Goal: Task Accomplishment & Management: Complete application form

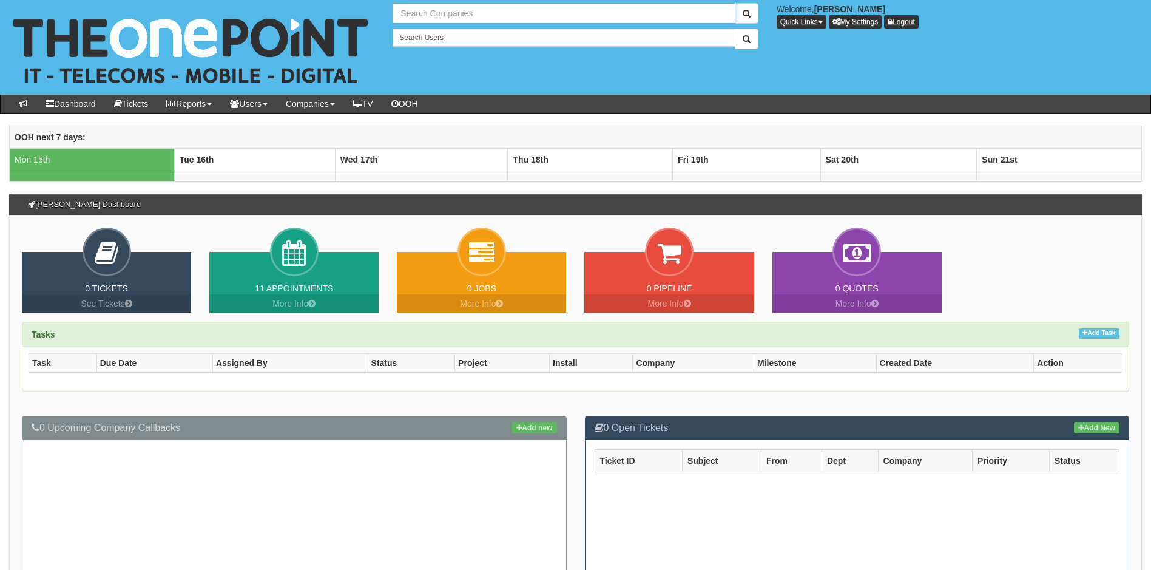
click at [456, 11] on input "text" at bounding box center [564, 13] width 342 height 21
click at [445, 35] on link "North Care Network" at bounding box center [564, 34] width 340 height 18
type input "North Care Network"
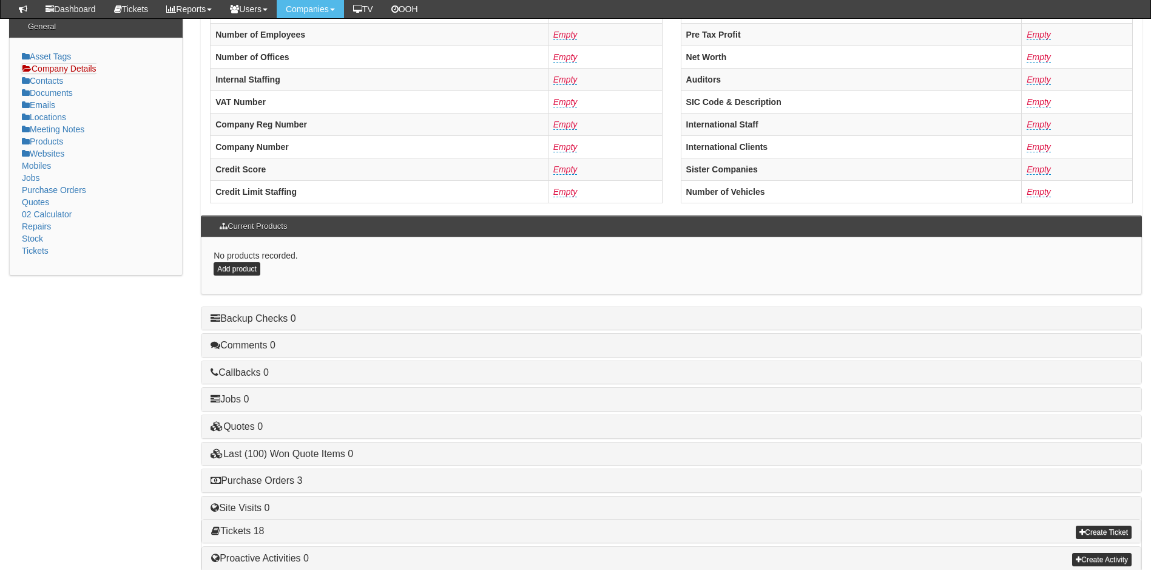
scroll to position [231, 0]
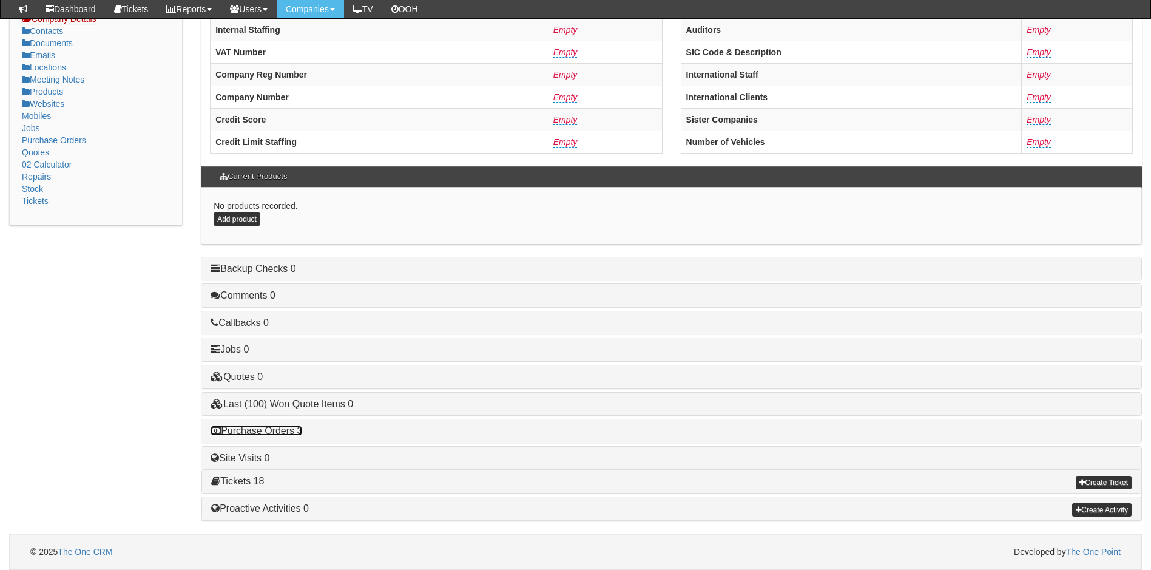
click at [277, 434] on link "Purchase Orders 3" at bounding box center [257, 430] width 92 height 10
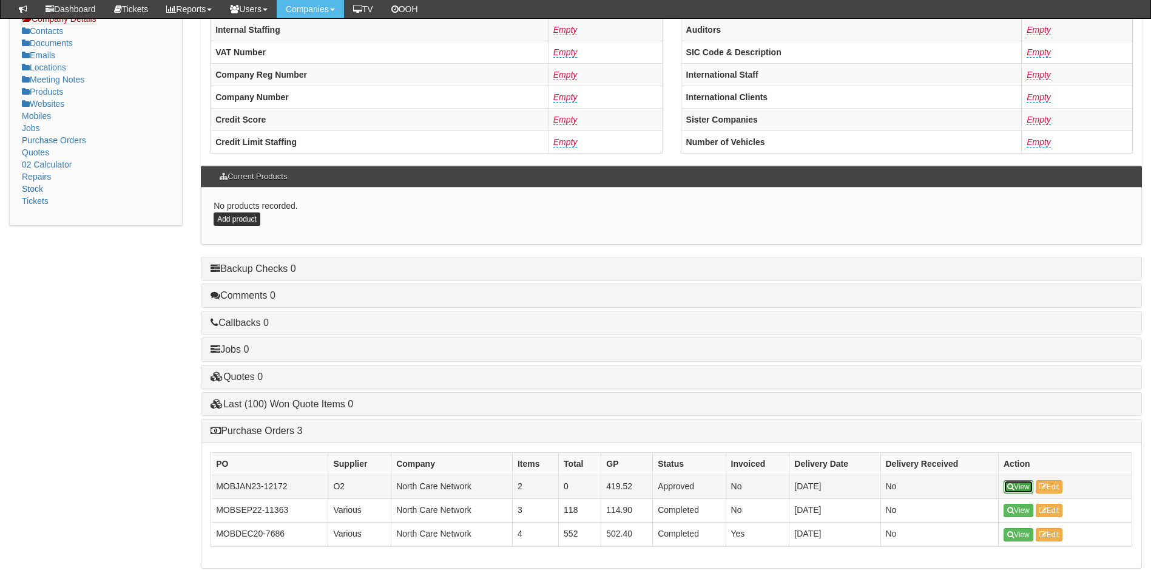
click at [1011, 485] on icon at bounding box center [1010, 486] width 7 height 7
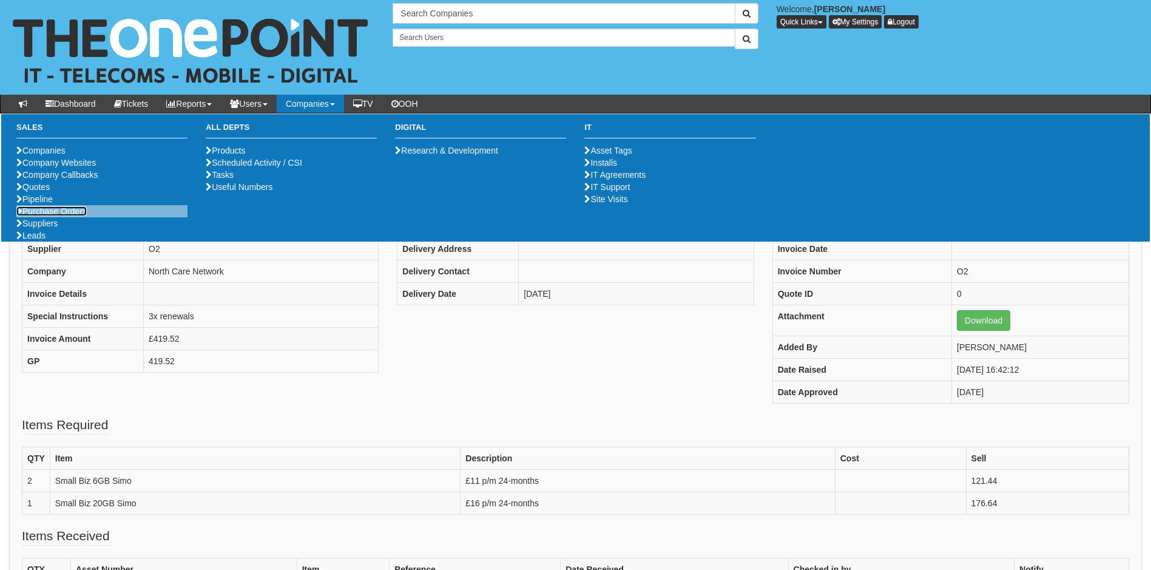
click at [59, 216] on link "Purchase Orders" at bounding box center [51, 211] width 70 height 10
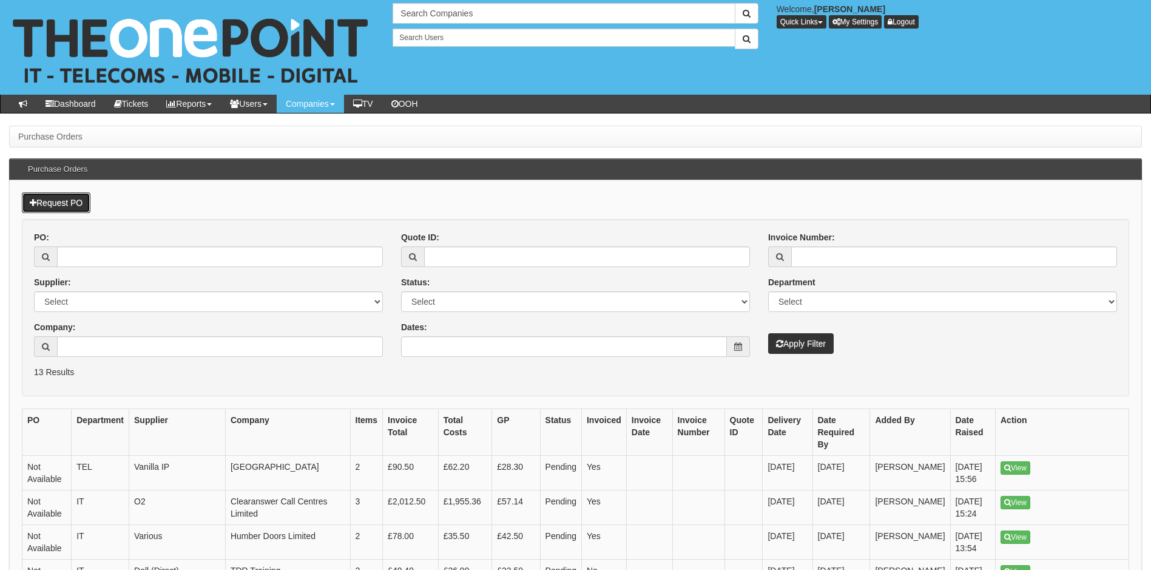
click at [72, 198] on link "Request PO" at bounding box center [56, 202] width 69 height 21
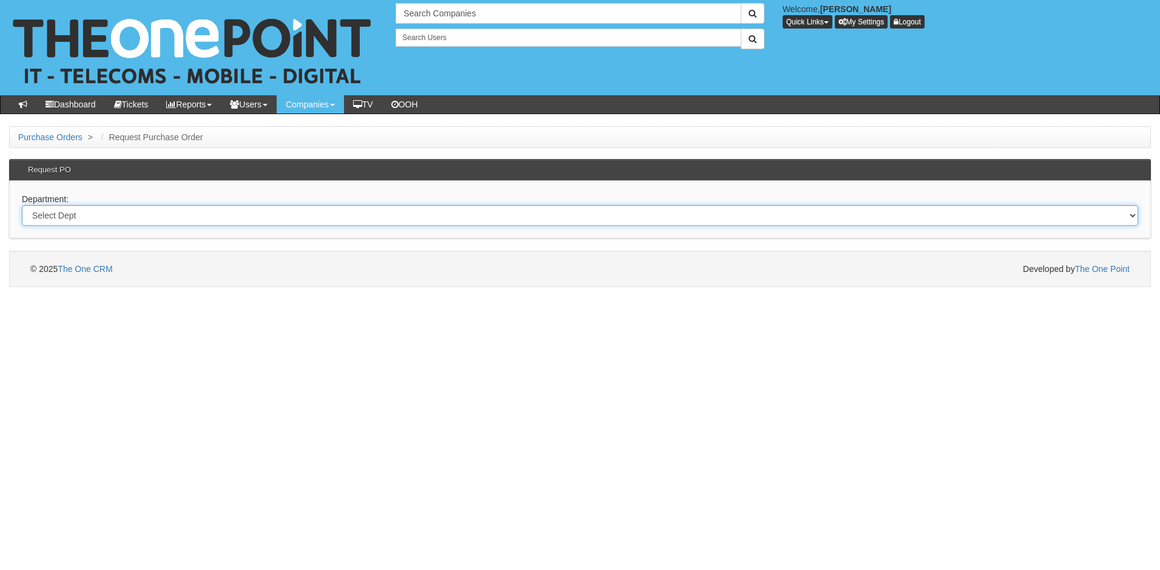
click at [99, 212] on select "Select Dept Digital Internal IT Mobiles Marketing Telecoms" at bounding box center [580, 215] width 1116 height 21
select select "?pipeID=&dept=MOB"
click at [22, 205] on select "Select Dept Digital Internal IT Mobiles Marketing Telecoms" at bounding box center [580, 215] width 1116 height 21
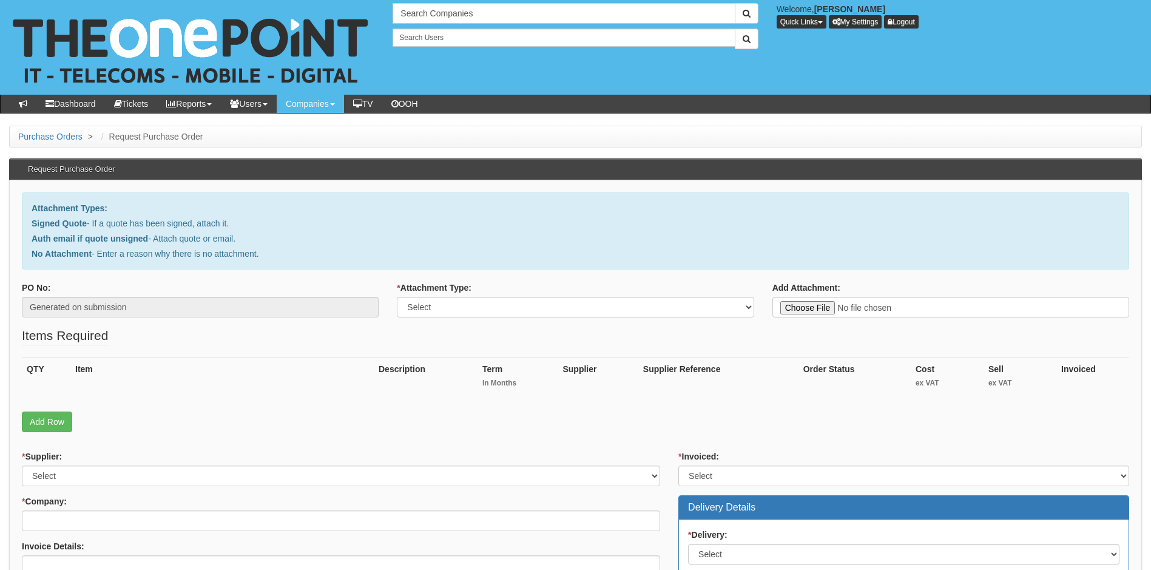
type input "C:\fakepath\North Care Network - New O2 Sim only deal .pdf"
click at [468, 306] on select "Select Signed Quote Auth email with quote if unsigned No Attachment" at bounding box center [575, 307] width 357 height 21
select select "Signed Quote"
click at [397, 297] on select "Select Signed Quote Auth email with quote if unsigned No Attachment" at bounding box center [575, 307] width 357 height 21
click at [55, 419] on link "Add Row" at bounding box center [47, 421] width 50 height 21
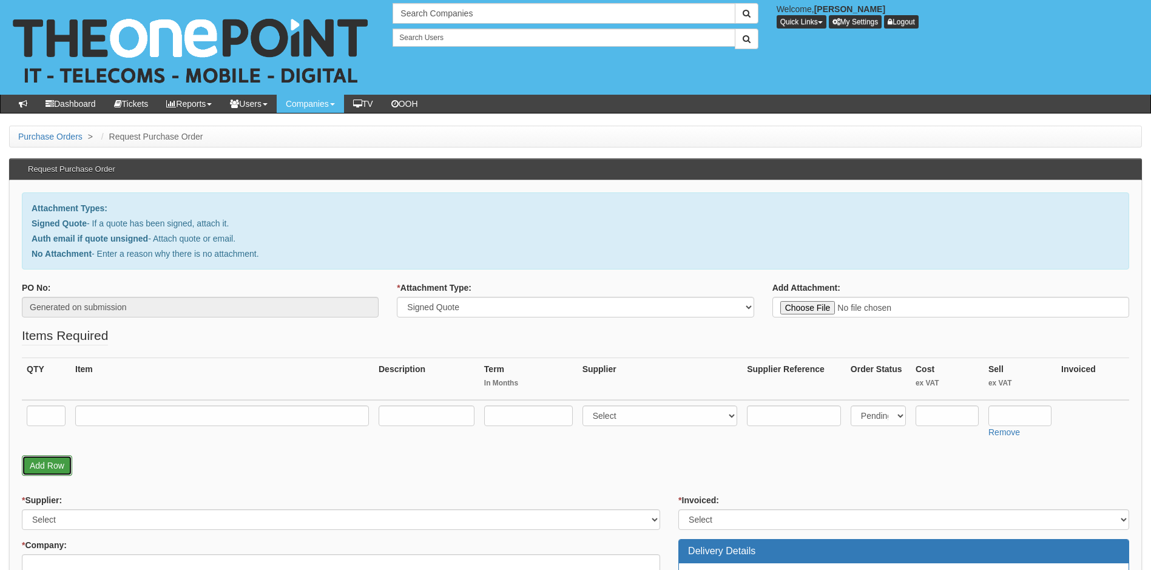
click at [52, 465] on link "Add Row" at bounding box center [47, 465] width 50 height 21
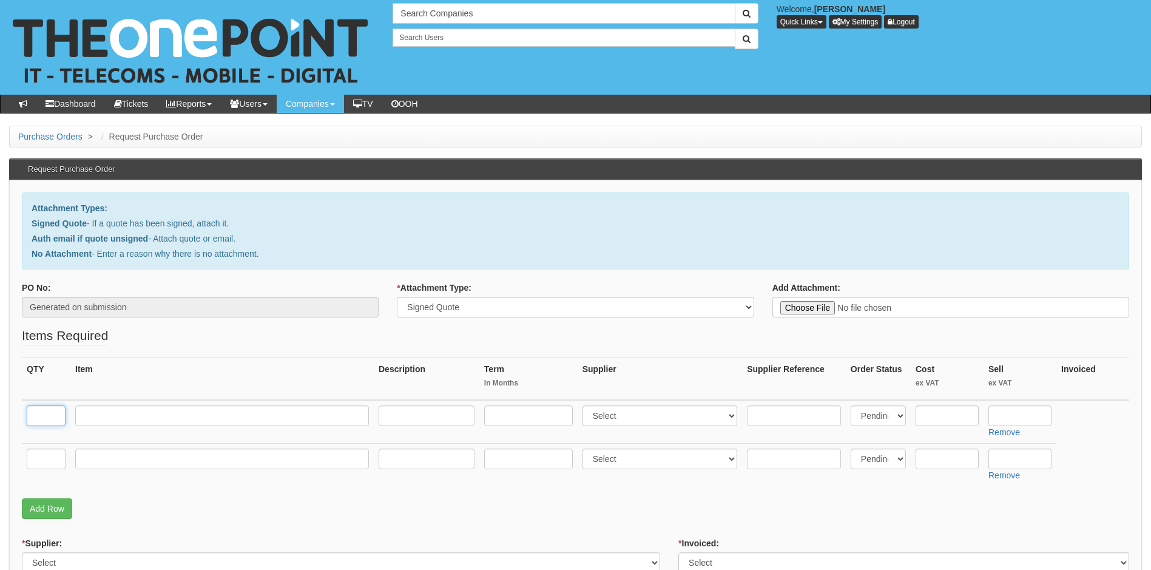
click at [50, 414] on input "text" at bounding box center [46, 415] width 39 height 21
type input "1"
click at [277, 413] on input "text" at bounding box center [222, 415] width 294 height 21
click at [152, 414] on input "text" at bounding box center [222, 415] width 294 height 21
type input "O2 Small Business SIM Only 1GB"
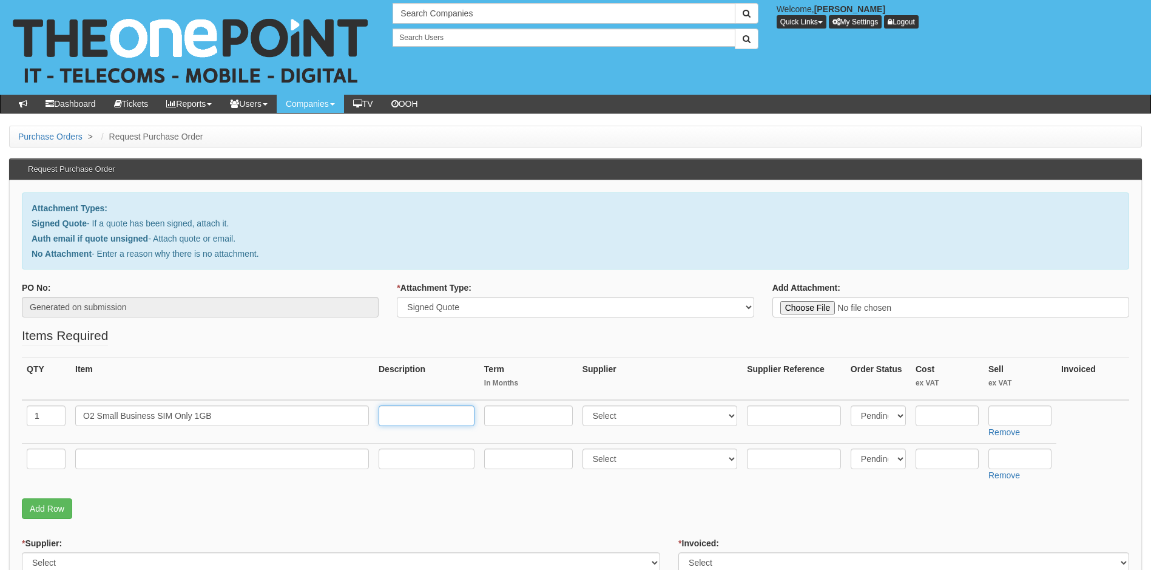
click at [407, 417] on input "text" at bounding box center [427, 415] width 96 height 21
type input "£9pm"
click at [523, 420] on input "text" at bounding box center [528, 415] width 89 height 21
type input "36"
drag, startPoint x: 699, startPoint y: 417, endPoint x: 699, endPoint y: 423, distance: 6.7
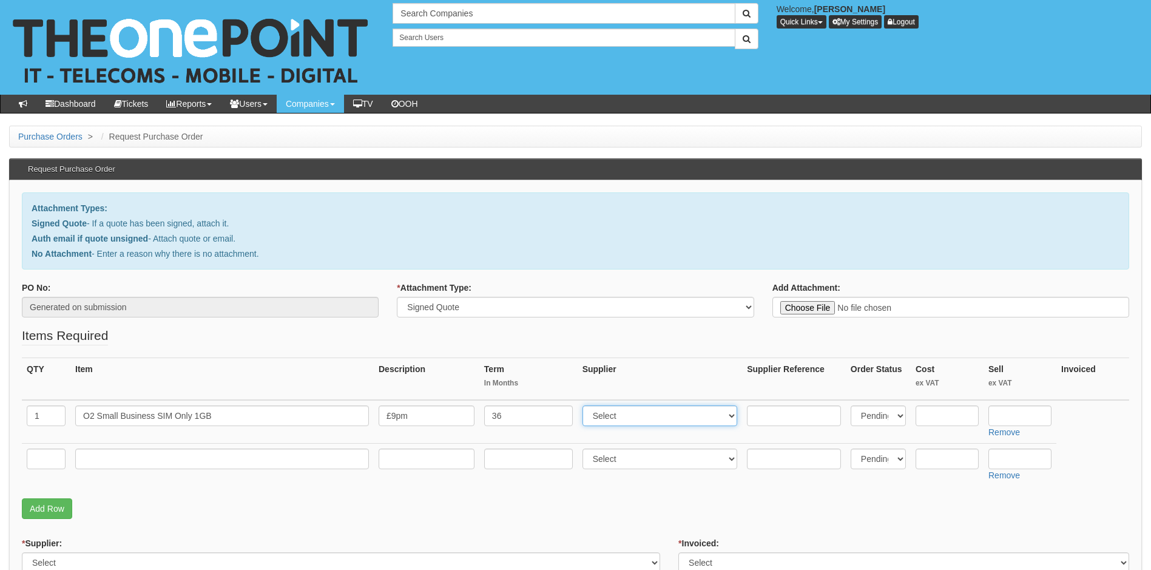
click at [700, 417] on select "Select 123 REG.co.uk 1Password 3 4Gon AA Jones Electric Ltd Abzorb Access Group…" at bounding box center [659, 415] width 155 height 21
select select "54"
click at [585, 405] on select "Select 123 REG.co.uk 1Password 3 4Gon AA Jones Electric Ltd Abzorb Access Group…" at bounding box center [659, 415] width 155 height 21
click at [886, 413] on select "Select Back Order Delivered N/A Ordered Pending" at bounding box center [878, 415] width 55 height 21
click at [877, 392] on th "Order Status" at bounding box center [878, 379] width 65 height 42
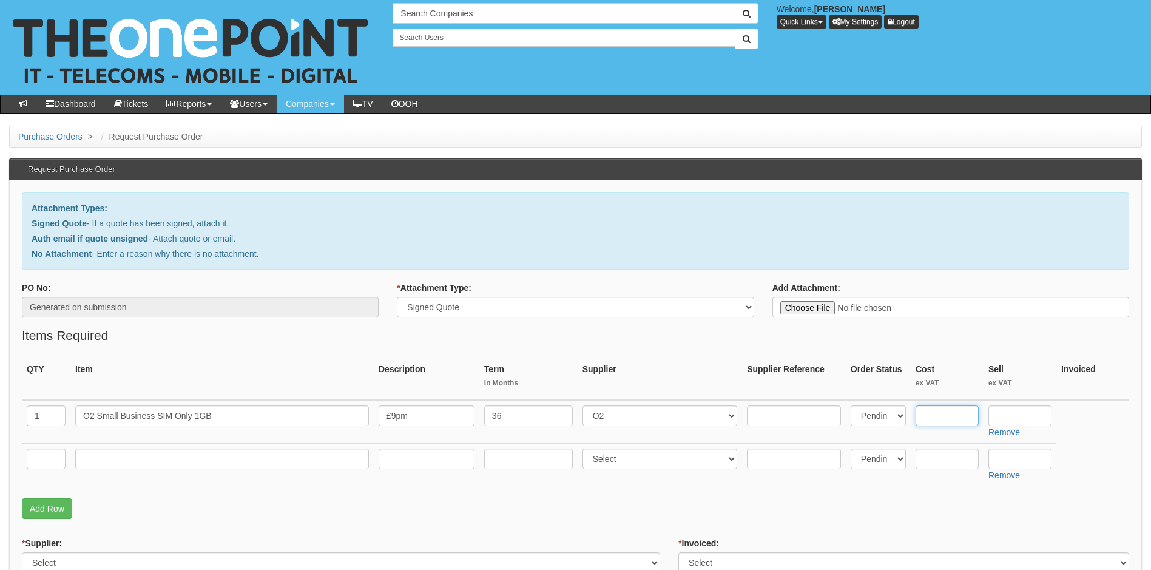
click at [951, 416] on input "text" at bounding box center [946, 415] width 63 height 21
click at [1013, 410] on input "text" at bounding box center [1019, 415] width 63 height 21
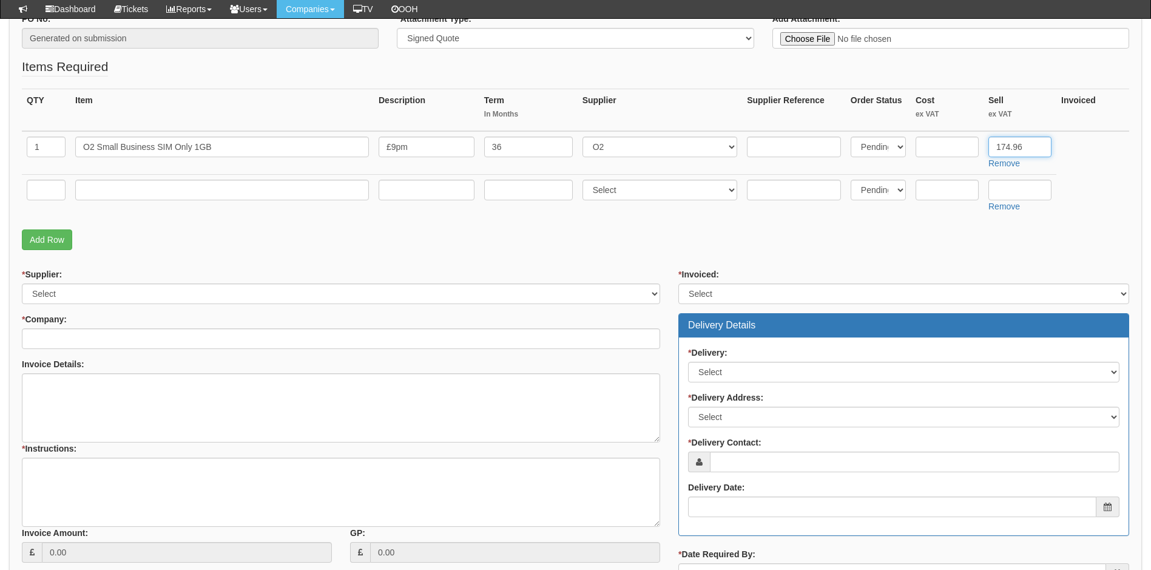
scroll to position [243, 0]
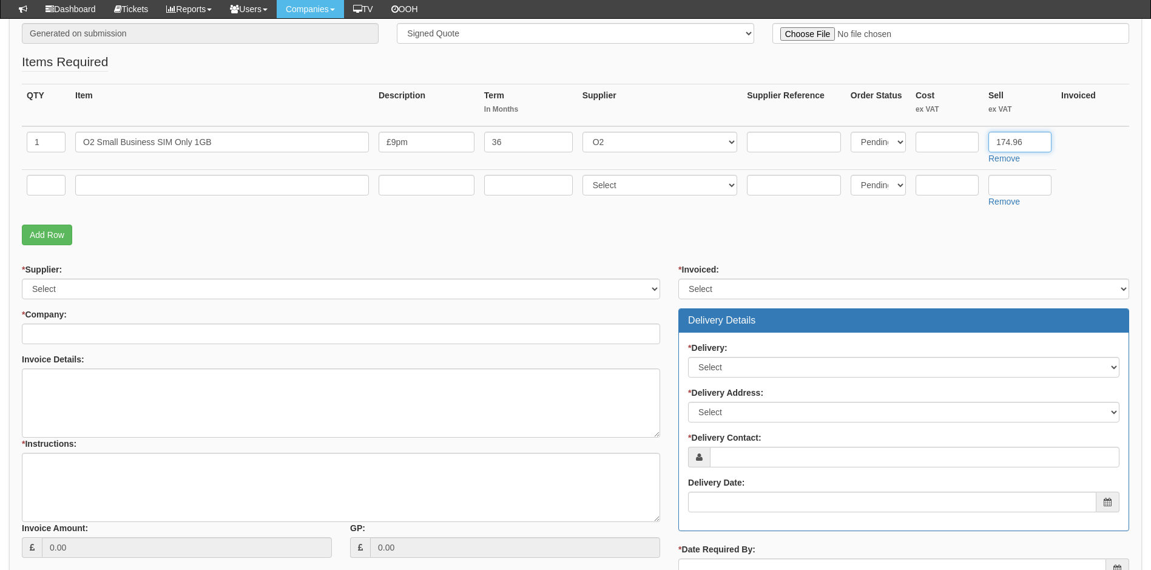
type input "174.96"
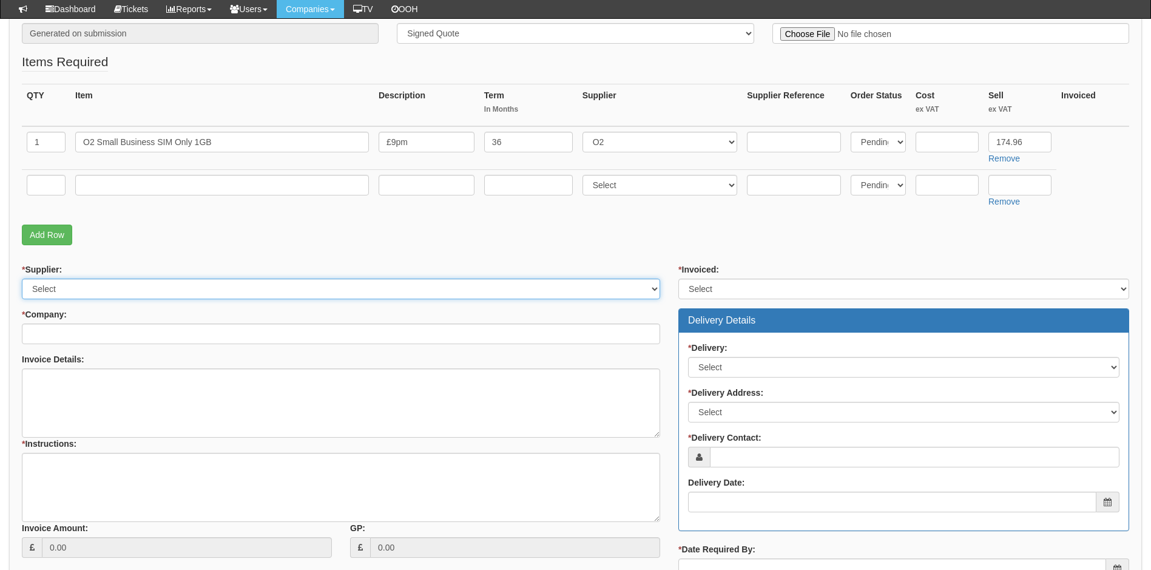
click at [169, 293] on select "Select 123 REG.co.uk 1Password 3 4Gon AA Jones Electric Ltd Abzorb Access Group…" at bounding box center [341, 288] width 638 height 21
select select "54"
click at [22, 278] on select "Select 123 REG.co.uk 1Password 3 4Gon AA Jones Electric Ltd Abzorb Access Group…" at bounding box center [341, 288] width 638 height 21
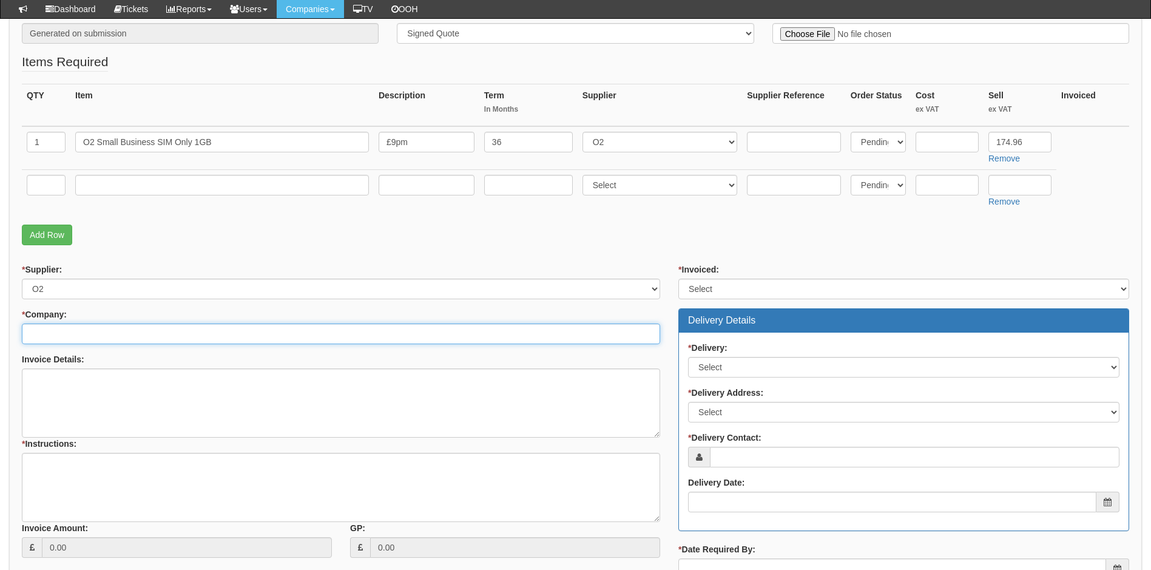
click at [121, 341] on input "* Company:" at bounding box center [341, 333] width 638 height 21
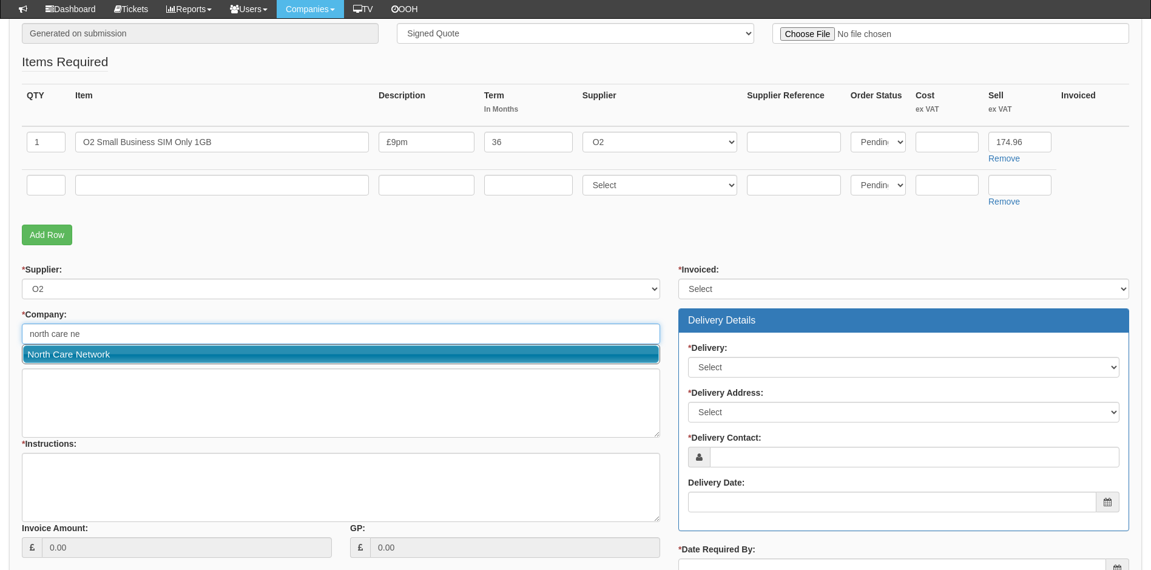
click at [87, 351] on link "North Care Network" at bounding box center [341, 354] width 636 height 18
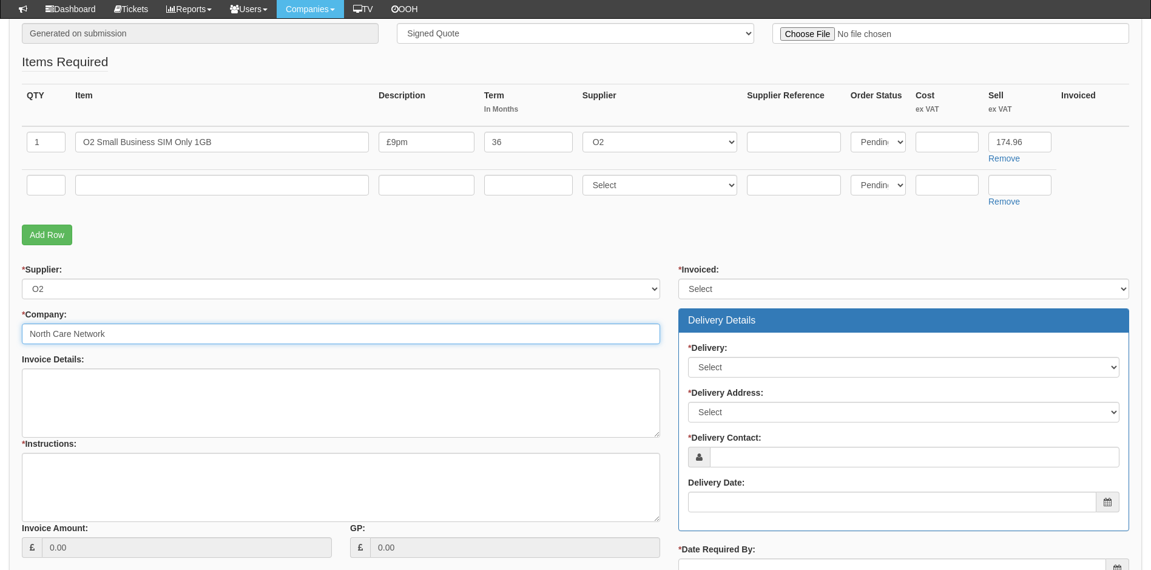
type input "North Care Network"
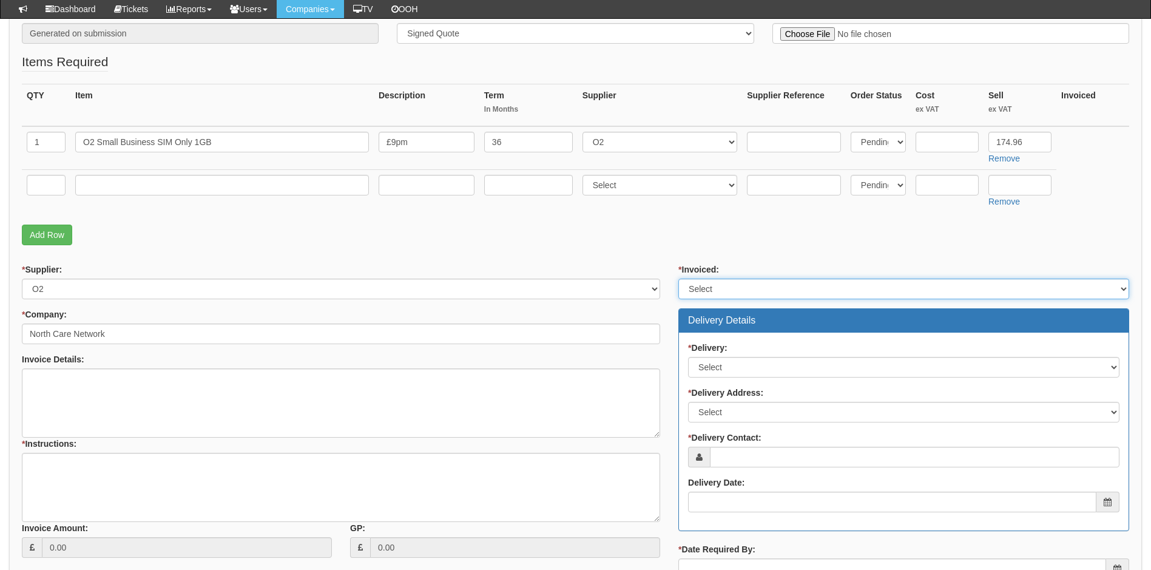
click at [729, 288] on select "Select Yes No N/A STB (part of order)" at bounding box center [903, 288] width 451 height 21
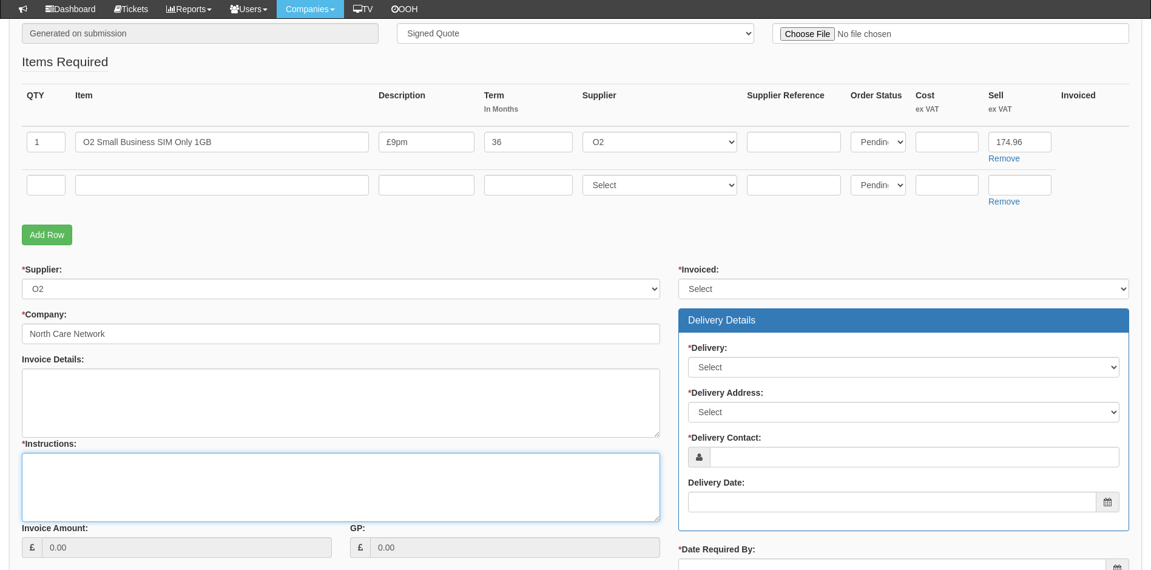
click at [78, 471] on textarea "* Instructions:" at bounding box center [341, 487] width 638 height 69
type textarea "Renewal for number 07512305906"
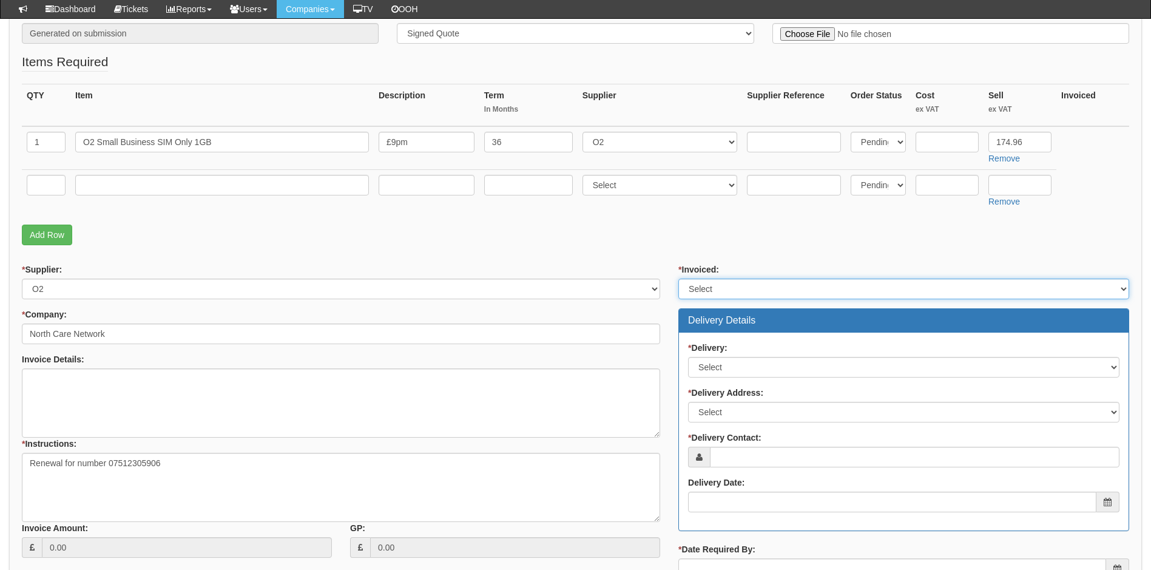
click at [737, 288] on select "Select Yes No N/A STB (part of order)" at bounding box center [903, 288] width 451 height 21
select select "2"
click at [678, 278] on select "Select Yes No N/A STB (part of order)" at bounding box center [903, 288] width 451 height 21
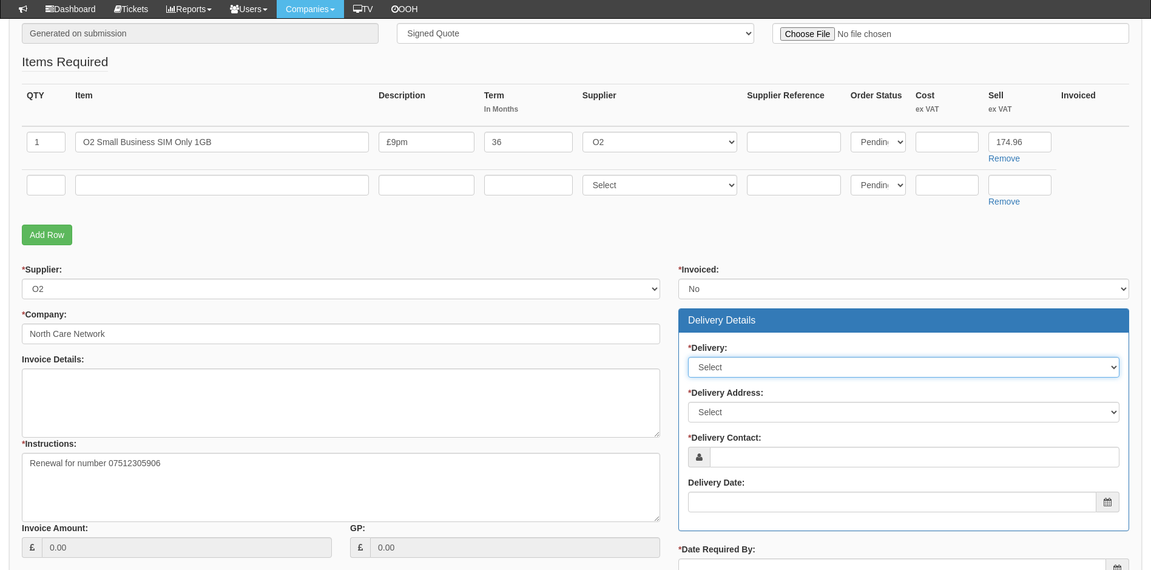
click at [724, 363] on select "Select No Not Applicable Yes" at bounding box center [903, 367] width 431 height 21
select select "2"
click at [688, 357] on select "Select No Not Applicable Yes" at bounding box center [903, 367] width 431 height 21
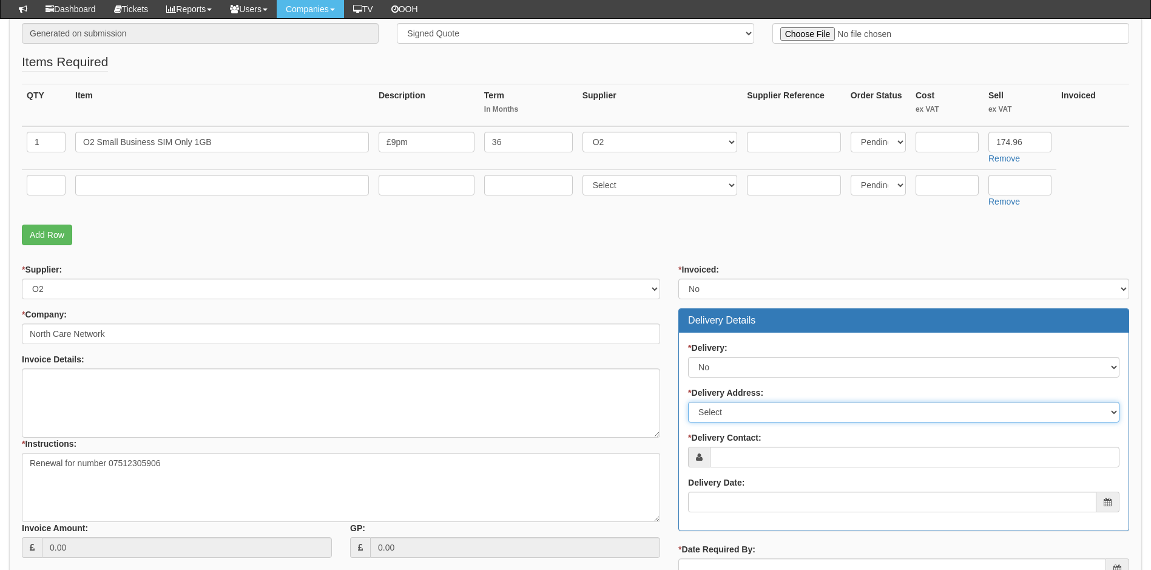
click at [723, 413] on select "Select Not Applicable Main Address - DN185ER Other" at bounding box center [903, 412] width 431 height 21
select select "N/A"
click at [688, 402] on select "Select Not Applicable Main Address - DN185ER Other" at bounding box center [903, 412] width 431 height 21
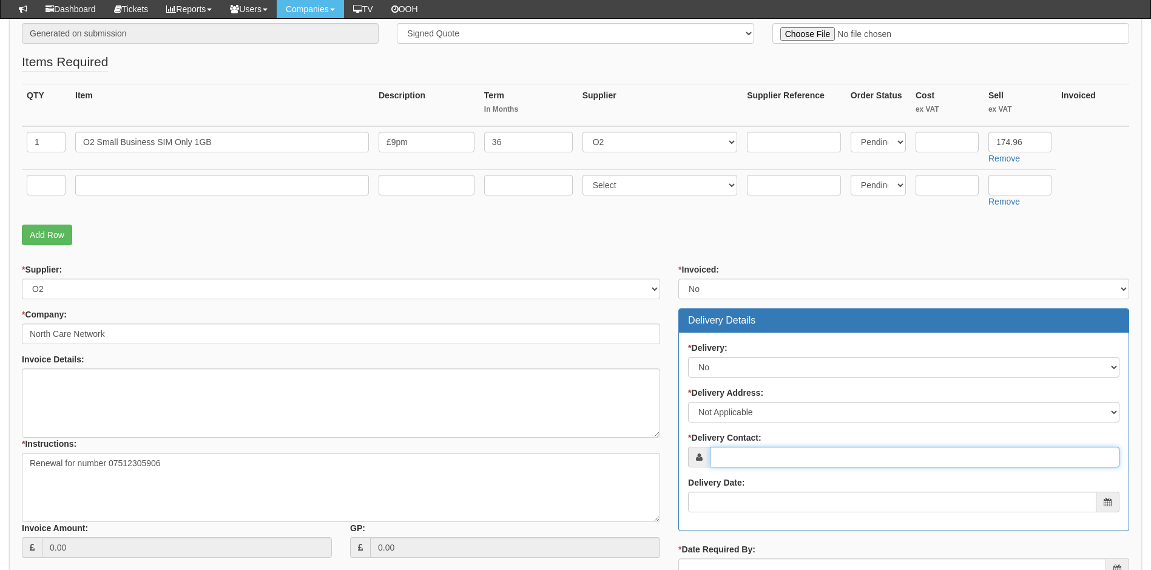
click at [741, 457] on input "* Delivery Contact:" at bounding box center [914, 456] width 409 height 21
type input "[PERSON_NAME] [PERSON_NAME]"
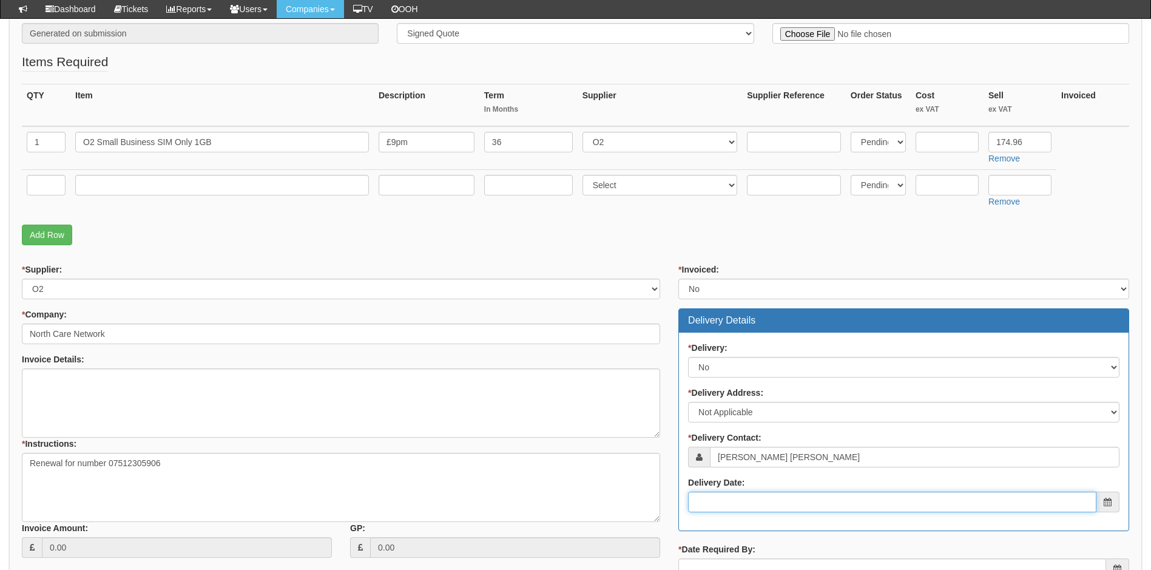
click at [758, 504] on input "Delivery Date:" at bounding box center [892, 501] width 408 height 21
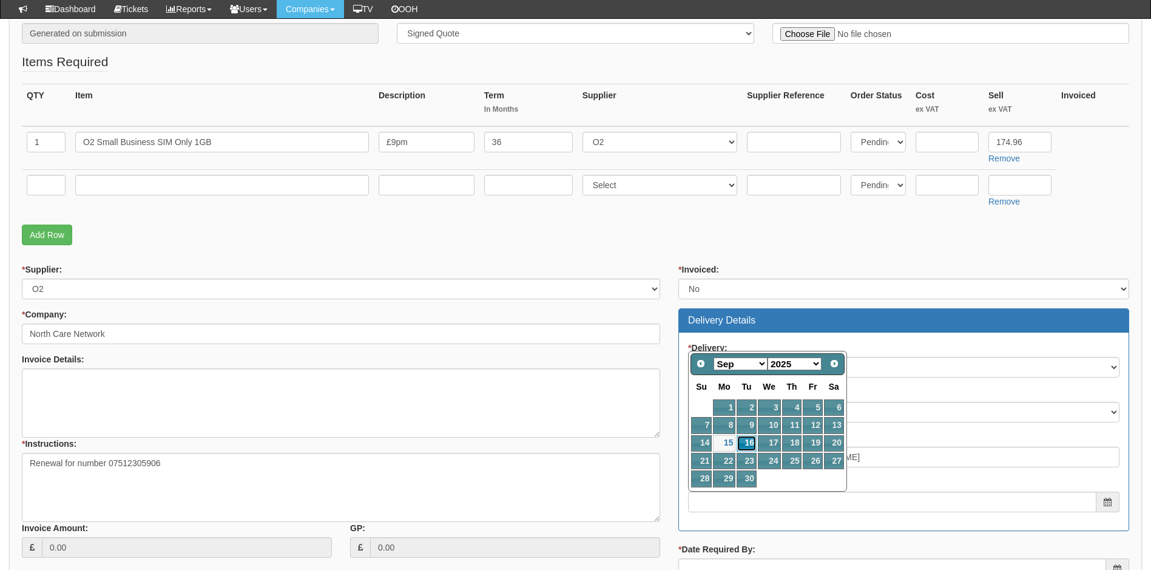
click at [749, 443] on link "16" at bounding box center [745, 443] width 19 height 16
type input "2025-09-16"
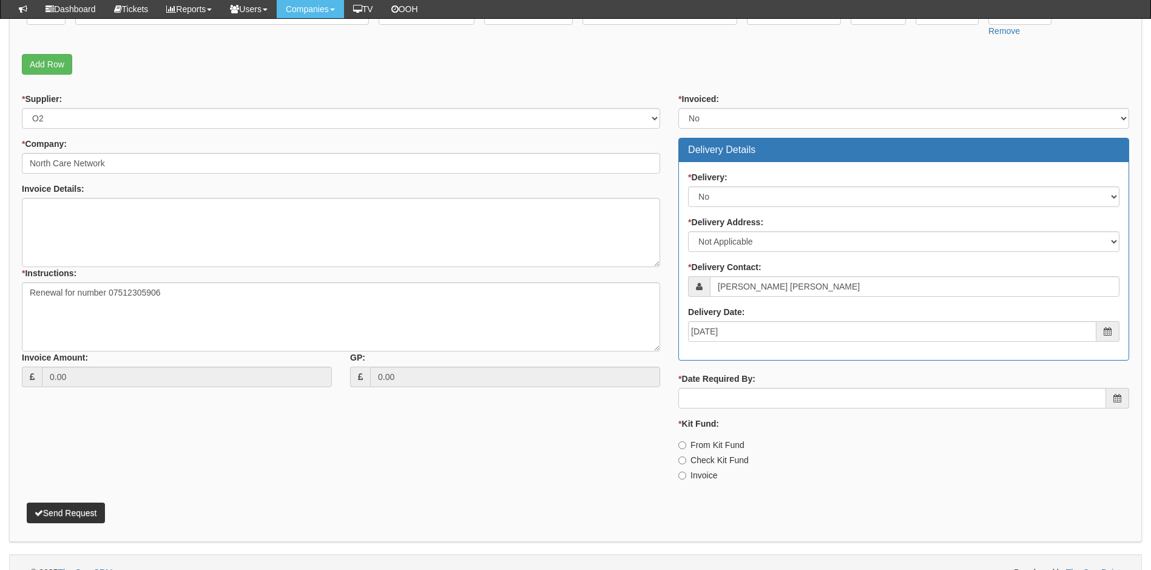
scroll to position [425, 0]
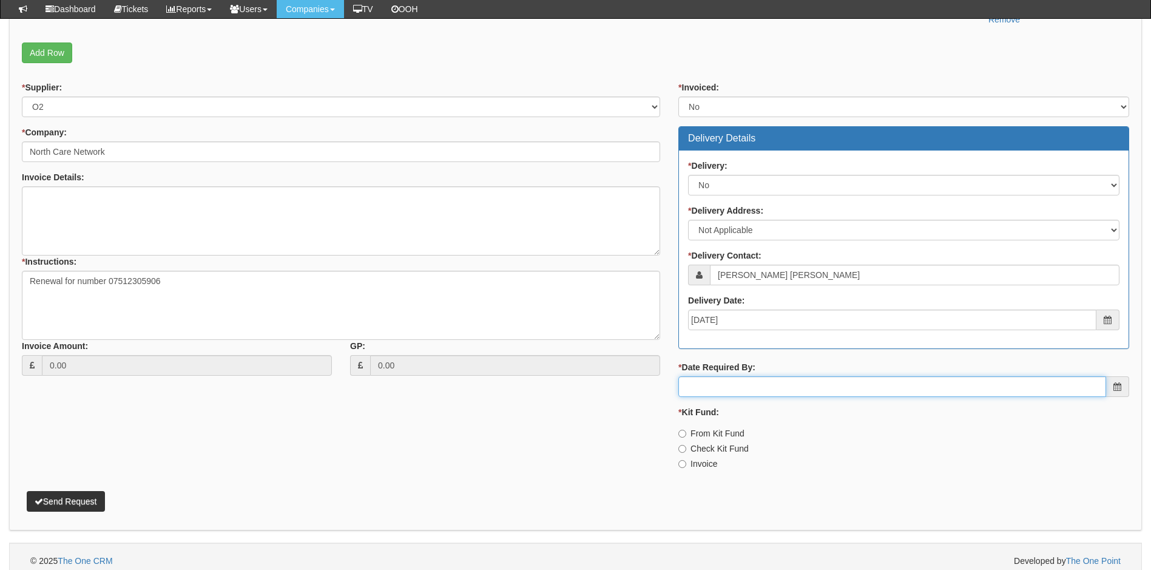
click at [733, 385] on input "* Date Required By:" at bounding box center [892, 386] width 428 height 21
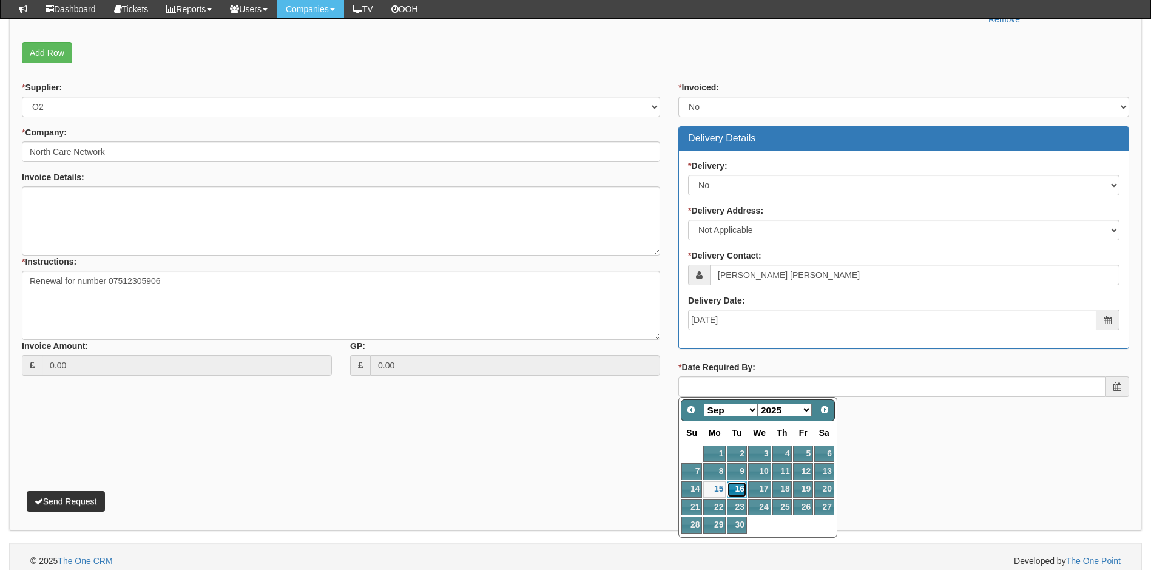
click at [738, 489] on link "16" at bounding box center [736, 489] width 19 height 16
type input "2025-09-16"
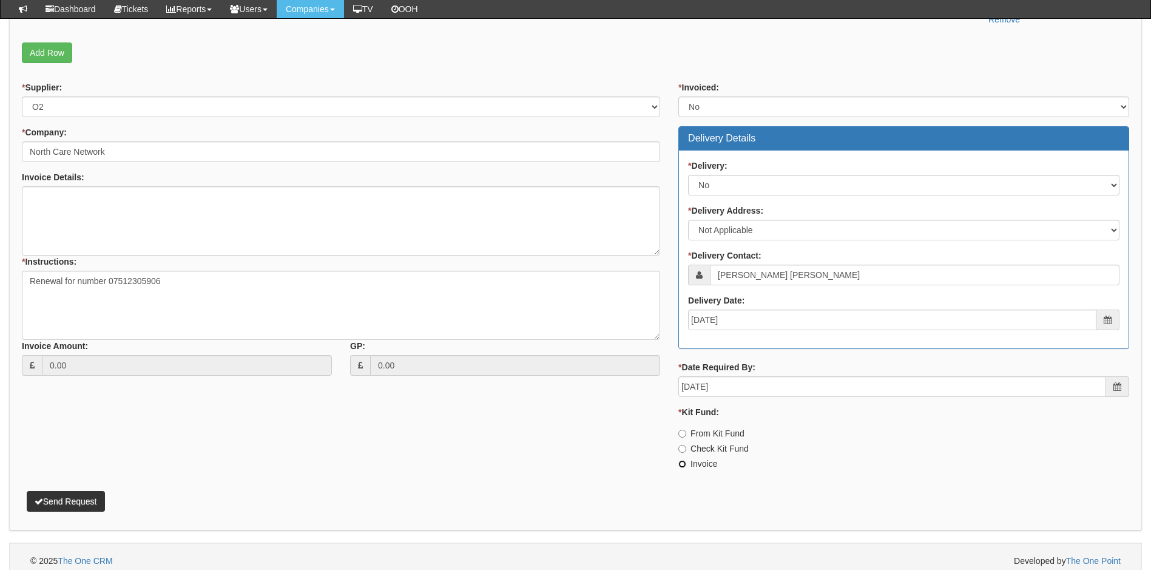
click at [684, 465] on input "Invoice" at bounding box center [682, 464] width 8 height 8
radio input "true"
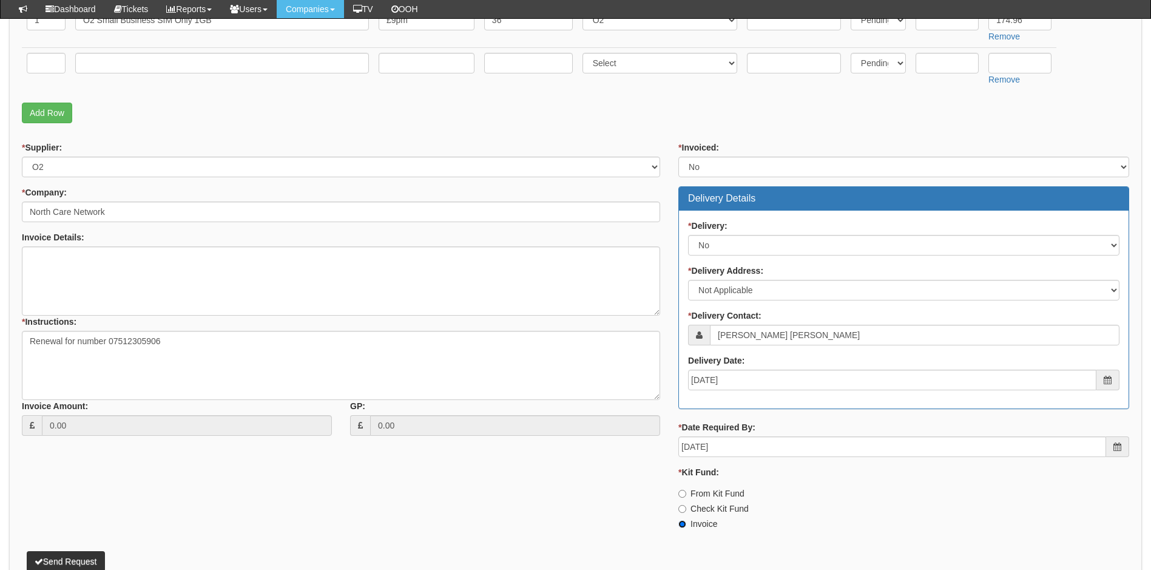
scroll to position [364, 0]
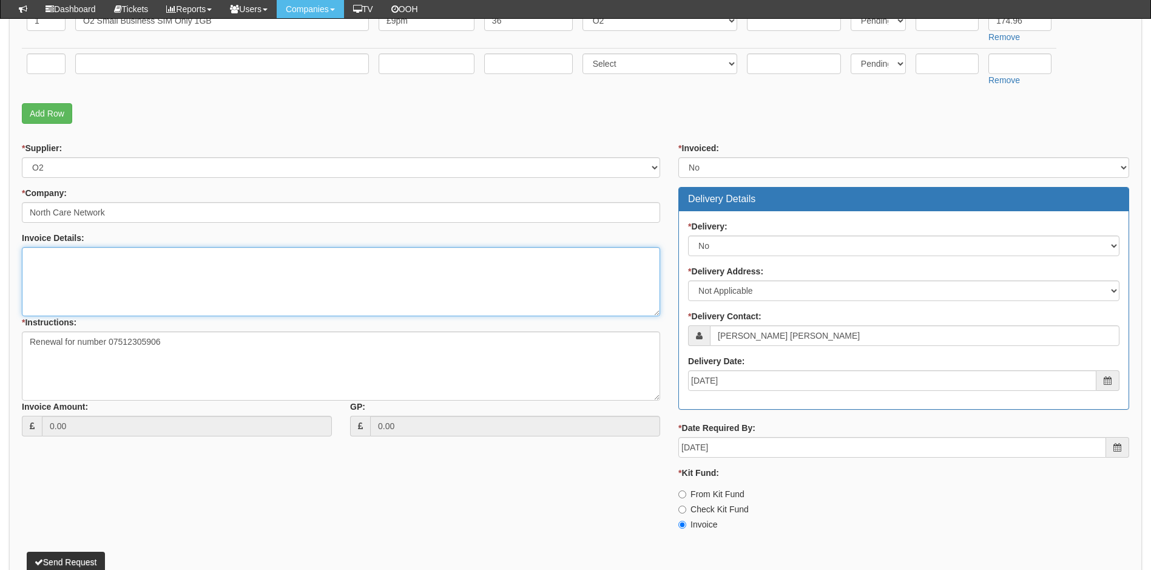
click at [143, 268] on textarea "Invoice Details:" at bounding box center [341, 281] width 638 height 69
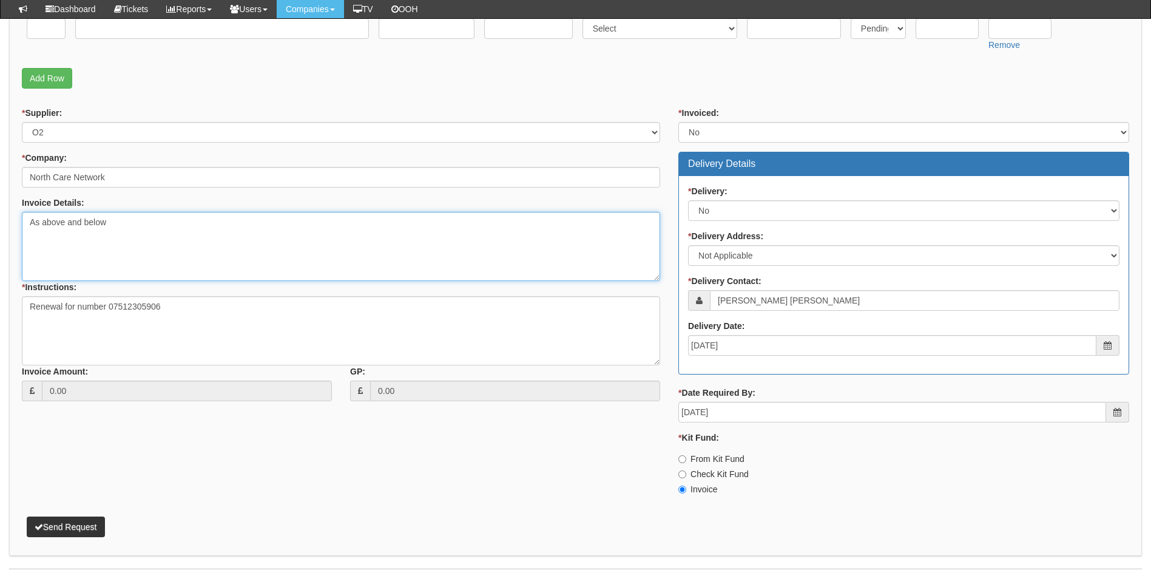
scroll to position [434, 0]
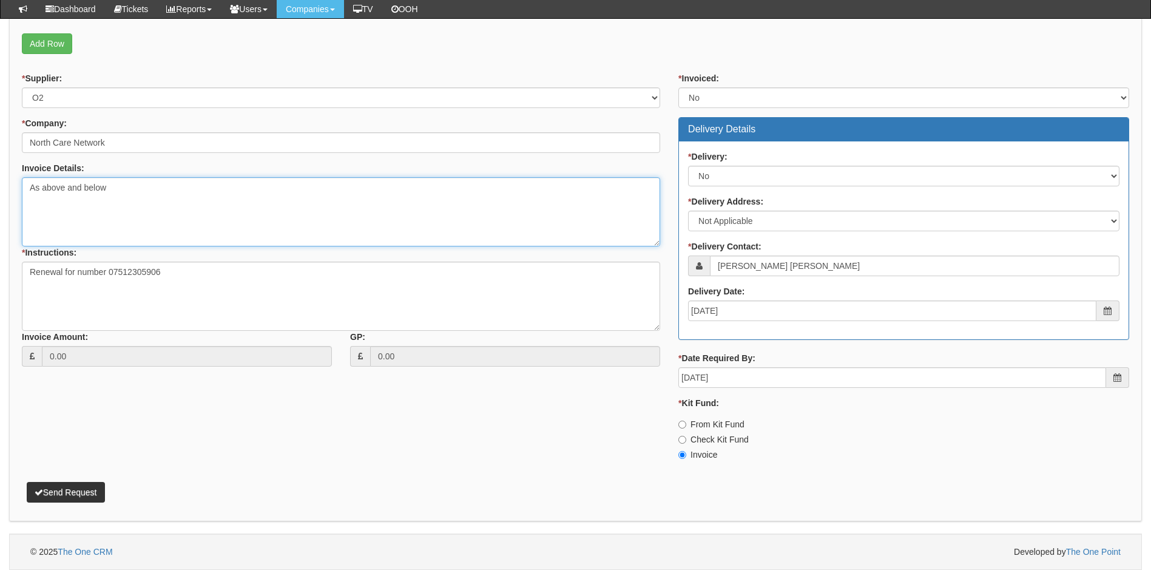
type textarea "As above and below"
click at [72, 493] on button "Send Request" at bounding box center [66, 492] width 78 height 21
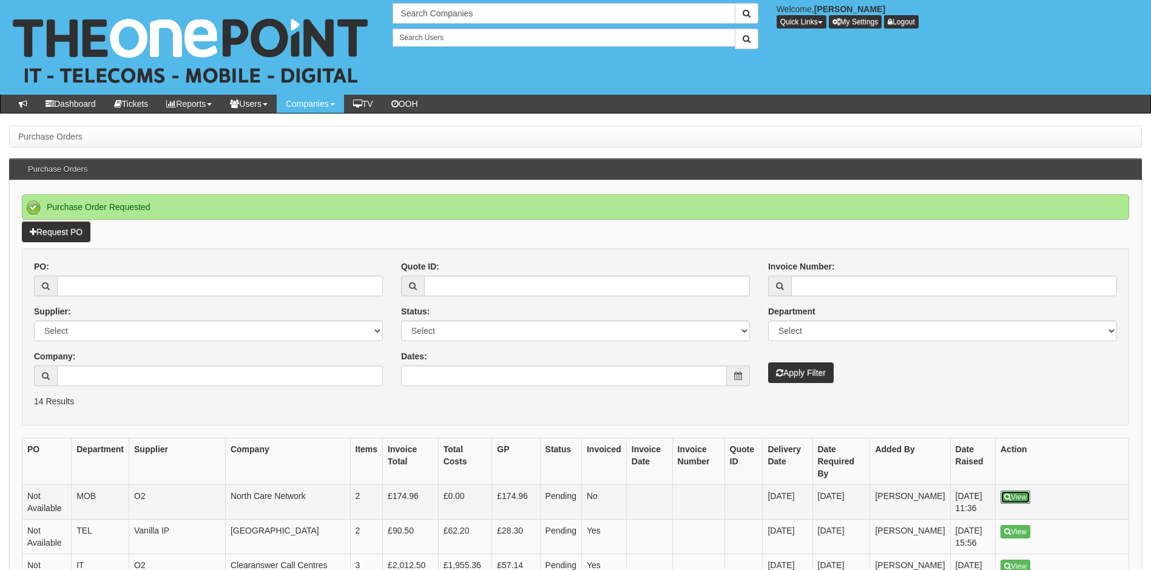
click at [1019, 490] on link "View" at bounding box center [1015, 496] width 30 height 13
